Goal: Communication & Community: Answer question/provide support

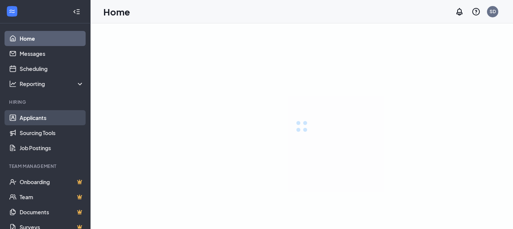
click at [41, 119] on link "Applicants" at bounding box center [52, 117] width 64 height 15
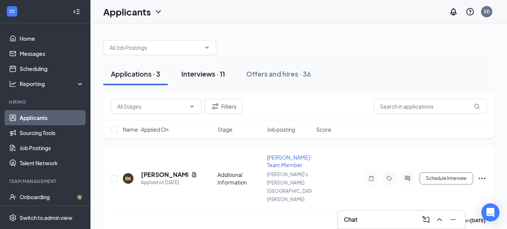
click at [192, 80] on button "Interviews · 11" at bounding box center [203, 74] width 59 height 23
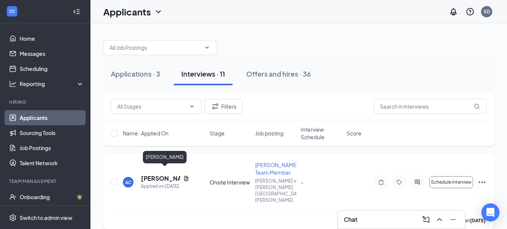
click at [168, 174] on h5 "[PERSON_NAME]" at bounding box center [160, 178] width 39 height 8
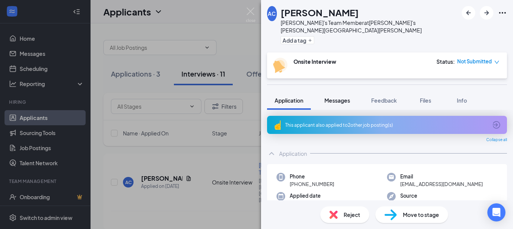
click at [342, 97] on span "Messages" at bounding box center [337, 100] width 26 height 7
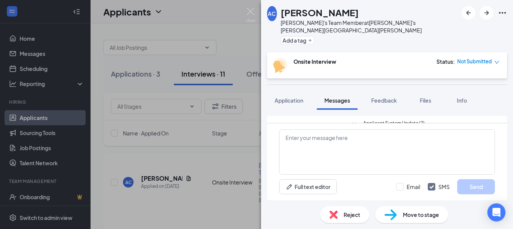
click at [229, 60] on div "AC [PERSON_NAME]'s Team Member at [PERSON_NAME]'s [PERSON_NAME][GEOGRAPHIC_DATA…" at bounding box center [256, 114] width 513 height 229
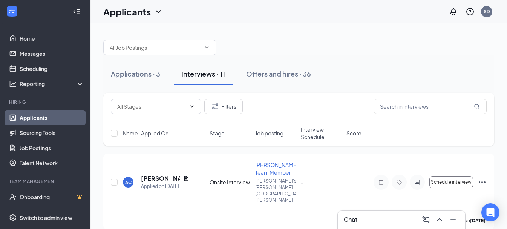
click at [390, 219] on div "Chat" at bounding box center [401, 219] width 115 height 12
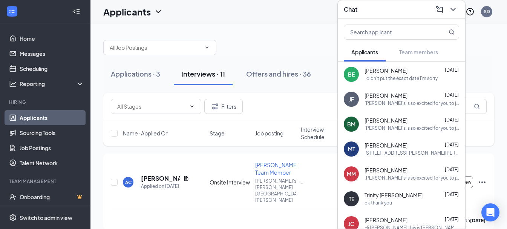
click at [411, 80] on div "I didn't put the exact date I'm sorry" at bounding box center [401, 78] width 73 height 6
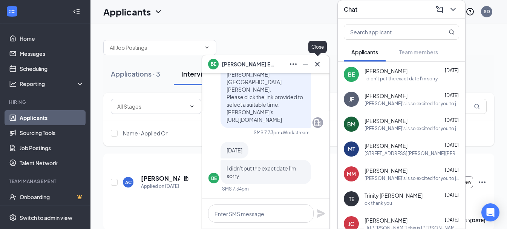
click at [318, 65] on icon "Cross" at bounding box center [317, 63] width 5 height 5
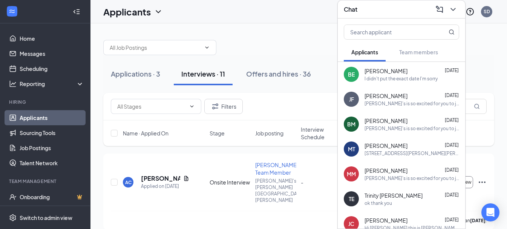
click at [394, 107] on div "[PERSON_NAME] [DATE] [PERSON_NAME]'s is so excited for you to join our team! Do…" at bounding box center [401, 99] width 127 height 25
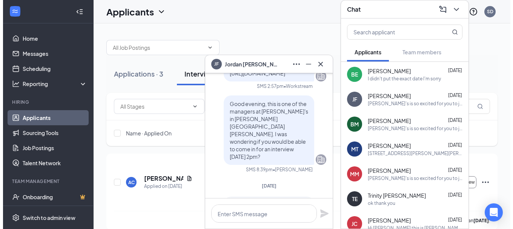
scroll to position [-264, 0]
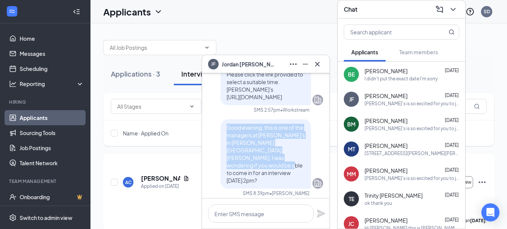
drag, startPoint x: 221, startPoint y: 127, endPoint x: 269, endPoint y: 159, distance: 56.8
click at [269, 159] on span "Good evening, this is one of the managers at [PERSON_NAME]'s in [PERSON_NAME][G…" at bounding box center [266, 154] width 78 height 60
copy span "Good evening, this is one of the managers at [PERSON_NAME]'s in [PERSON_NAME][G…"
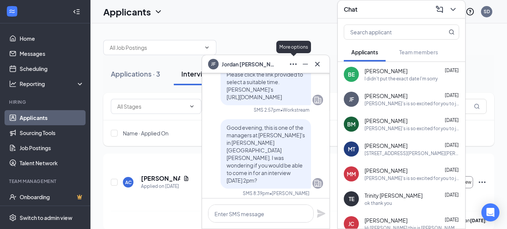
click at [284, 48] on div "More options" at bounding box center [293, 47] width 35 height 12
click at [267, 51] on div at bounding box center [298, 43] width 391 height 23
click at [319, 61] on icon "Cross" at bounding box center [317, 64] width 9 height 9
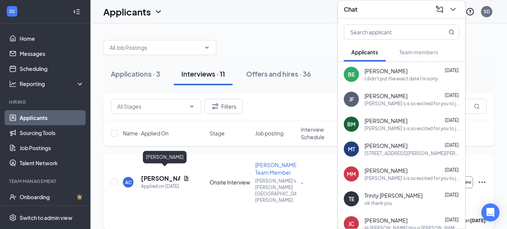
click at [174, 174] on h5 "[PERSON_NAME]" at bounding box center [160, 178] width 39 height 8
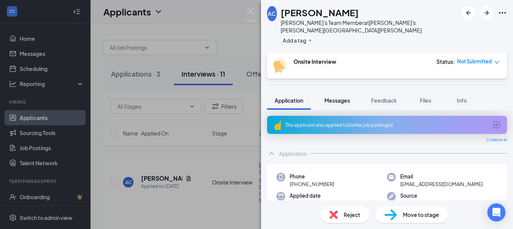
click at [345, 97] on span "Messages" at bounding box center [337, 100] width 26 height 7
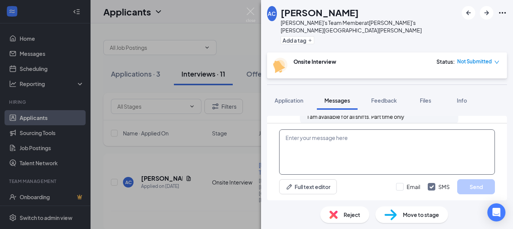
click at [311, 141] on textarea at bounding box center [387, 151] width 216 height 45
paste textarea "Good evening, this is one of the managers at [PERSON_NAME]'s in [PERSON_NAME][G…"
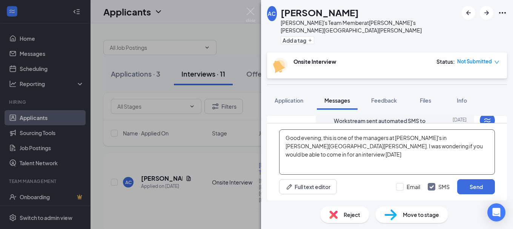
scroll to position [174, 0]
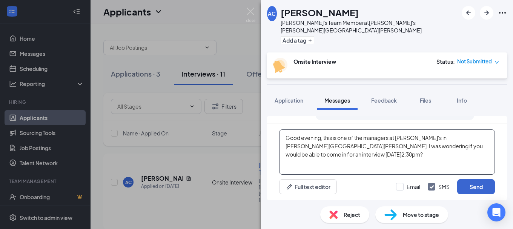
type textarea "Good evening, this is one of the managers at [PERSON_NAME]'s in [PERSON_NAME][G…"
click at [470, 183] on button "Send" at bounding box center [476, 186] width 38 height 15
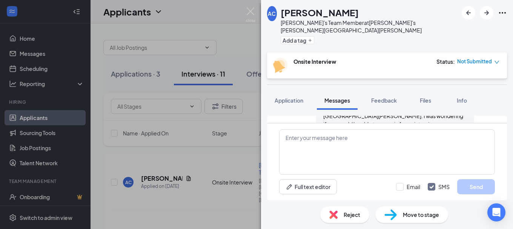
scroll to position [276, 0]
